Goal: Task Accomplishment & Management: Manage account settings

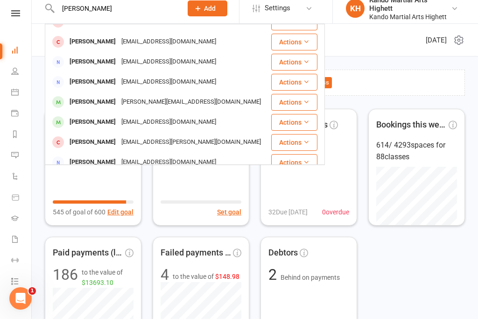
scroll to position [91, 0]
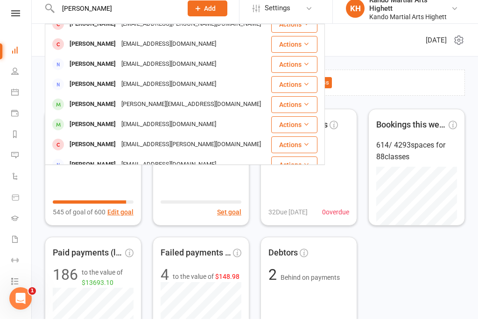
click at [247, 124] on div "[PERSON_NAME] [EMAIL_ADDRESS][DOMAIN_NAME]" at bounding box center [158, 131] width 224 height 19
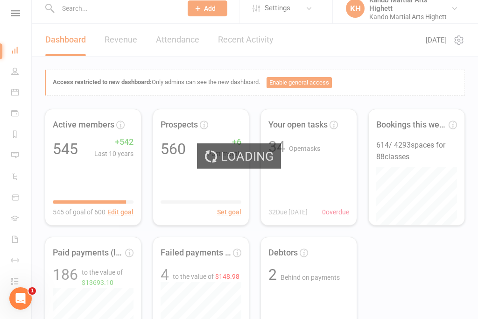
scroll to position [7, 0]
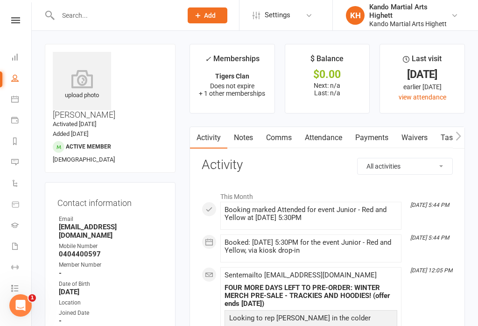
click at [16, 109] on link "Calendar" at bounding box center [21, 100] width 21 height 21
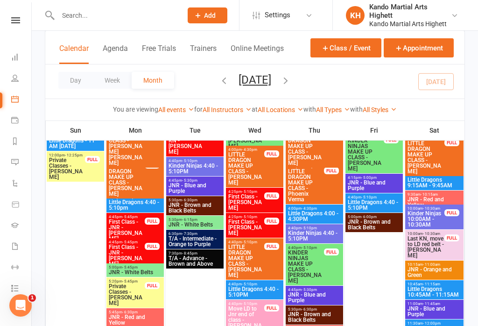
scroll to position [581, 0]
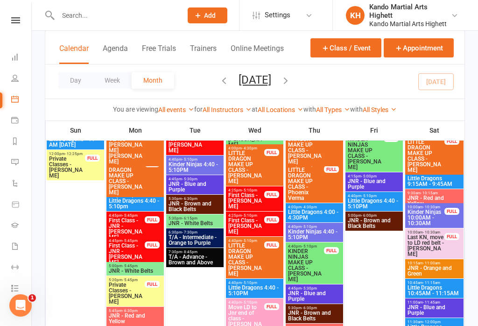
click at [205, 209] on span "JNR - Brown and Black Belts" at bounding box center [195, 206] width 54 height 11
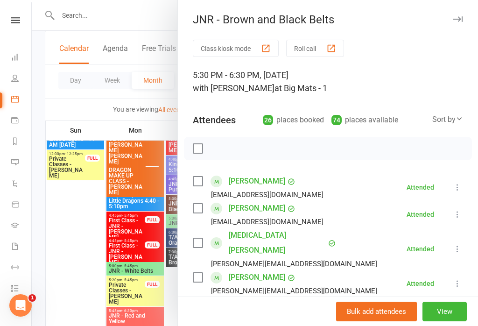
click at [141, 177] on div at bounding box center [255, 163] width 447 height 326
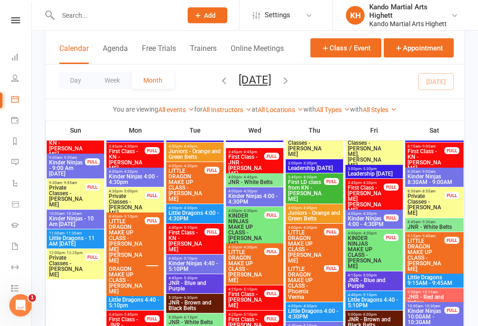
scroll to position [493, 0]
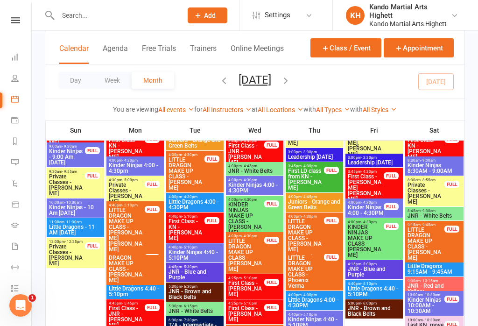
click at [211, 271] on span "JNR - Blue and Purple" at bounding box center [195, 274] width 54 height 11
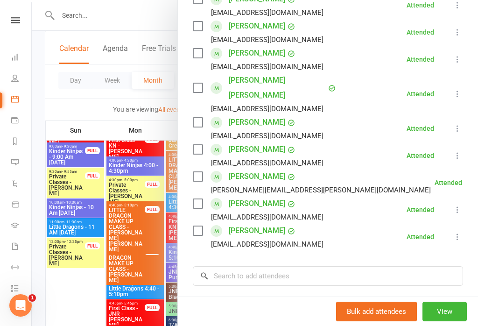
click at [141, 172] on div at bounding box center [255, 163] width 447 height 326
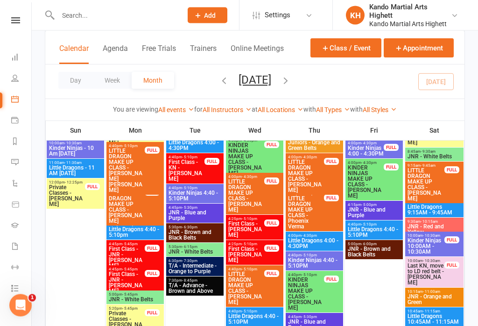
scroll to position [553, 0]
click at [210, 234] on span "JNR - Brown and Black Belts" at bounding box center [195, 234] width 54 height 11
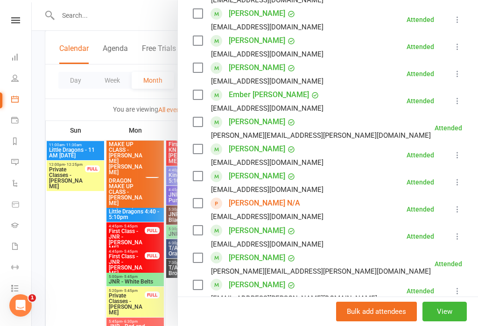
scroll to position [425, 0]
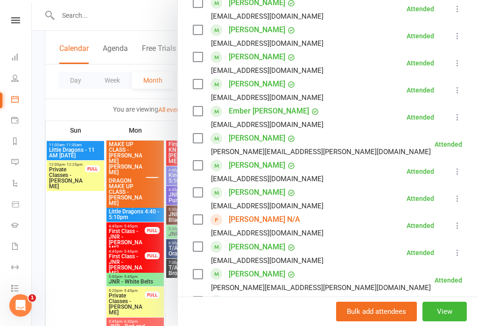
click at [461, 221] on icon at bounding box center [457, 225] width 9 height 9
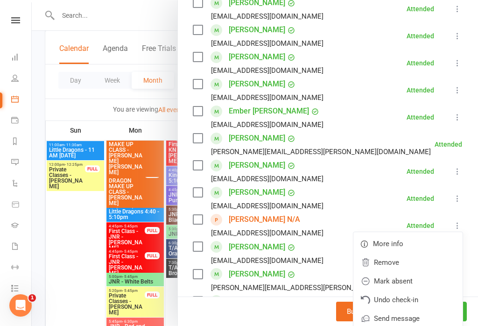
click at [411, 253] on link "Remove" at bounding box center [408, 262] width 109 height 19
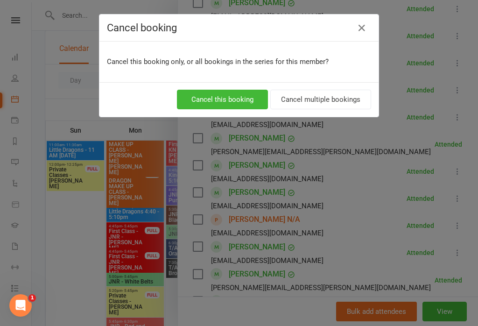
click at [245, 98] on button "Cancel this booking" at bounding box center [222, 100] width 91 height 20
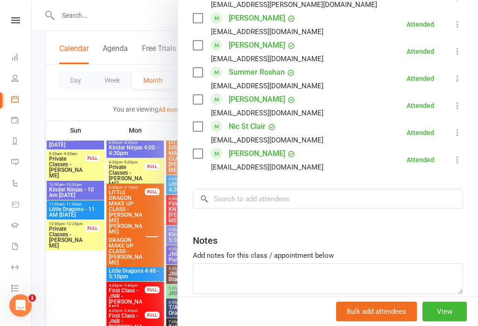
scroll to position [511, 0]
click at [136, 241] on div at bounding box center [255, 163] width 447 height 326
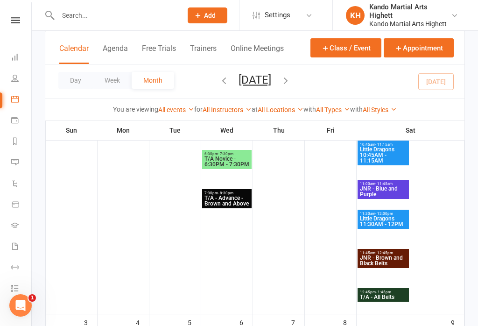
scroll to position [503, 0]
